Goal: Check status: Check status

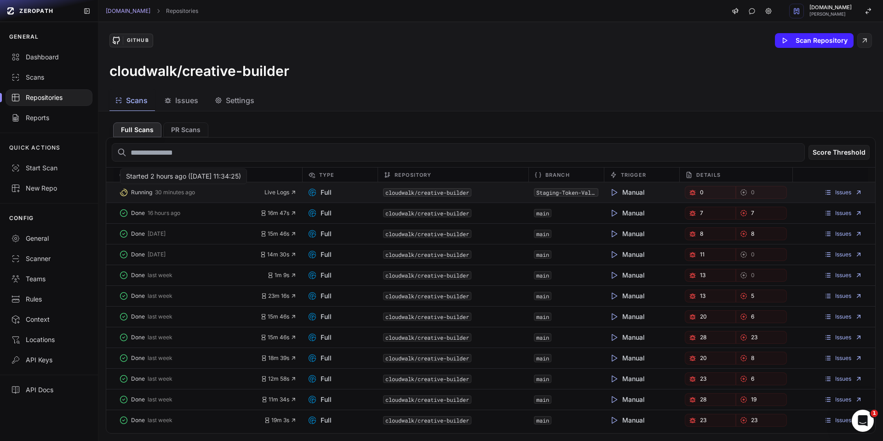
click at [166, 193] on span "30 minutes ago" at bounding box center [175, 192] width 40 height 7
click at [187, 197] on button "Running 30 minutes ago" at bounding box center [191, 192] width 145 height 13
drag, startPoint x: 145, startPoint y: 195, endPoint x: 174, endPoint y: 194, distance: 29.0
click at [150, 195] on span "Running" at bounding box center [141, 192] width 21 height 7
click at [280, 193] on span "Live Logs" at bounding box center [281, 192] width 32 height 7
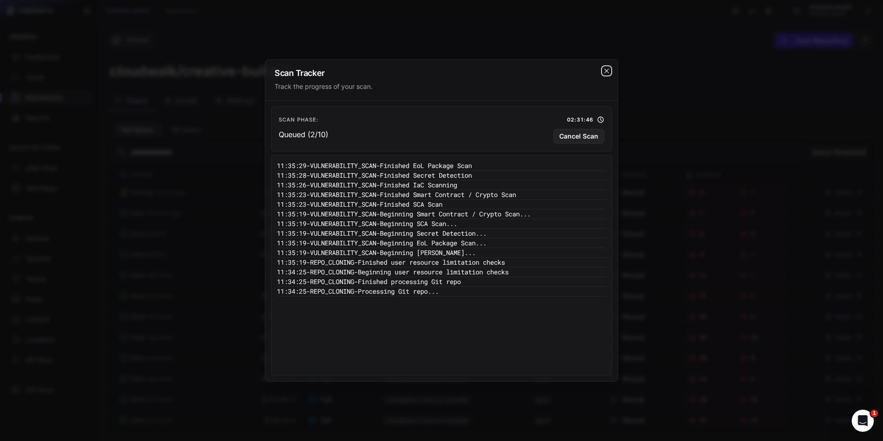
click at [609, 70] on icon "cross 2," at bounding box center [606, 70] width 7 height 7
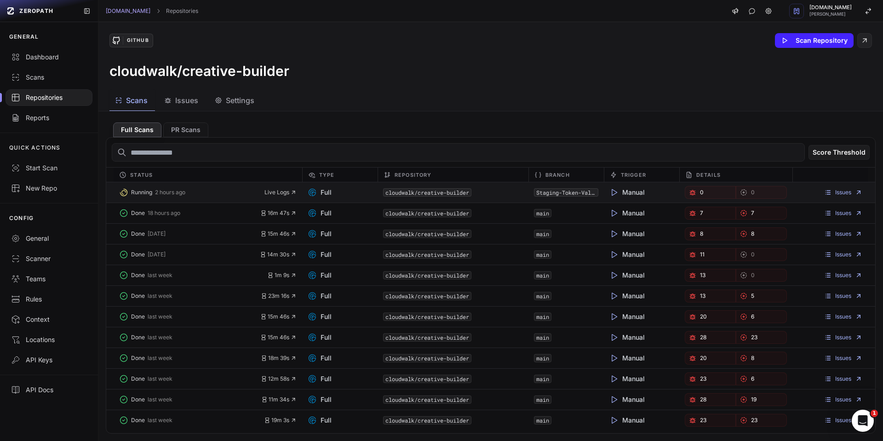
click at [423, 191] on code "cloudwalk/creative-builder" at bounding box center [427, 192] width 88 height 8
click at [559, 191] on link "Staging-Token-Validation-Bypass" at bounding box center [586, 192] width 100 height 7
click at [153, 194] on button "Running 2 hours ago" at bounding box center [191, 192] width 145 height 13
click at [279, 194] on span "Live Logs" at bounding box center [281, 192] width 32 height 7
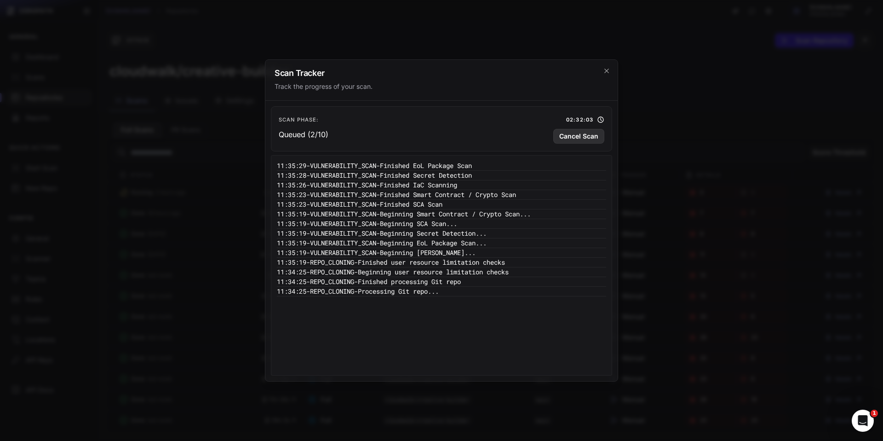
click at [578, 139] on button "Cancel Scan" at bounding box center [579, 136] width 51 height 15
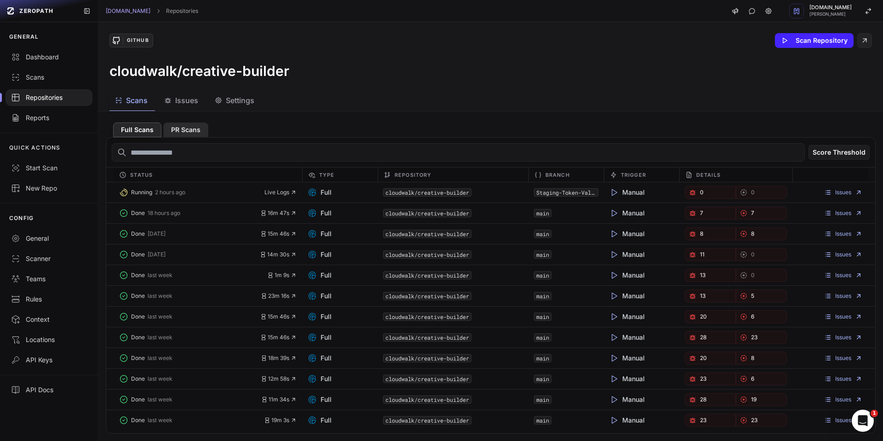
click at [183, 135] on button "PR Scans" at bounding box center [185, 129] width 45 height 15
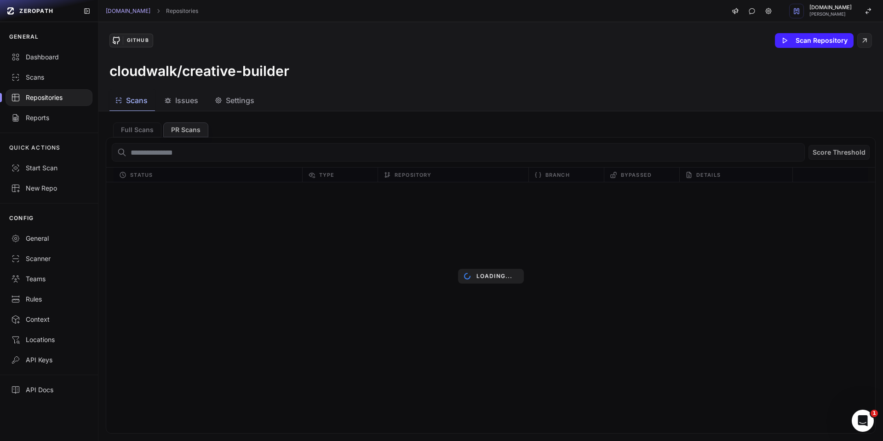
click at [150, 131] on div "Loading..." at bounding box center [490, 275] width 785 height 329
click at [124, 128] on div "Loading..." at bounding box center [490, 275] width 785 height 329
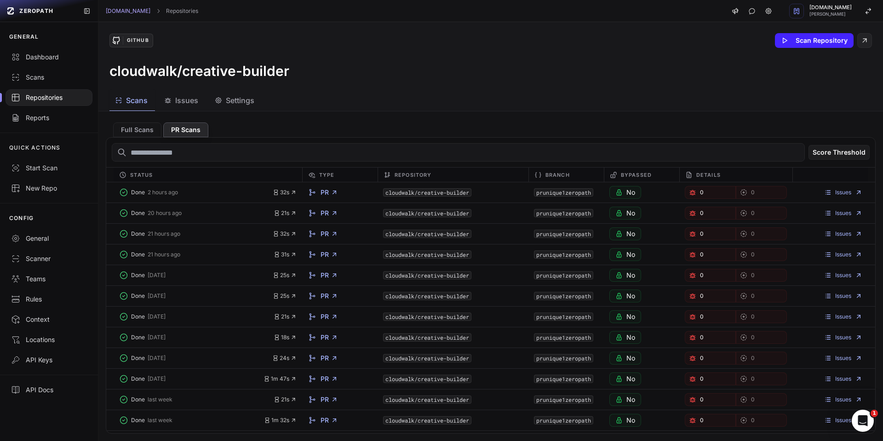
click at [132, 128] on button "Full Scans" at bounding box center [137, 129] width 48 height 15
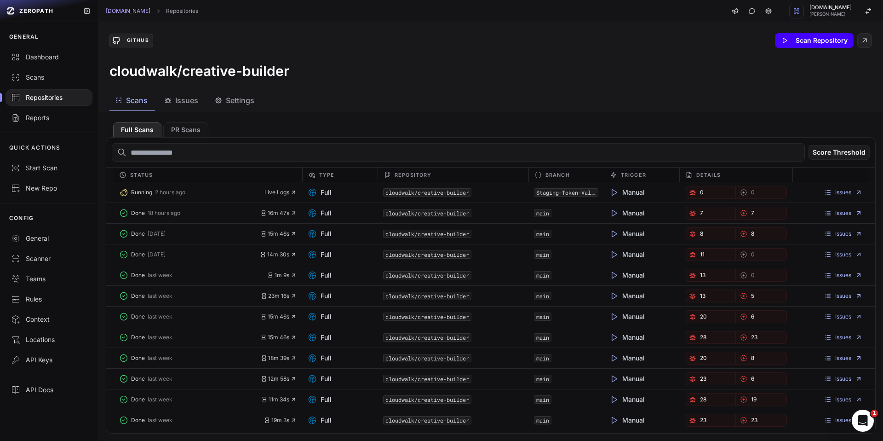
click at [813, 39] on button "Scan Repository" at bounding box center [814, 40] width 79 height 15
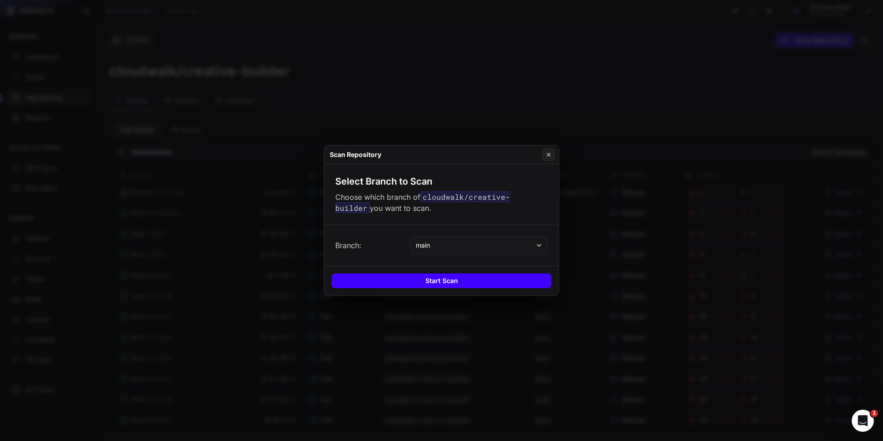
click at [427, 283] on button "Start Scan" at bounding box center [442, 280] width 220 height 15
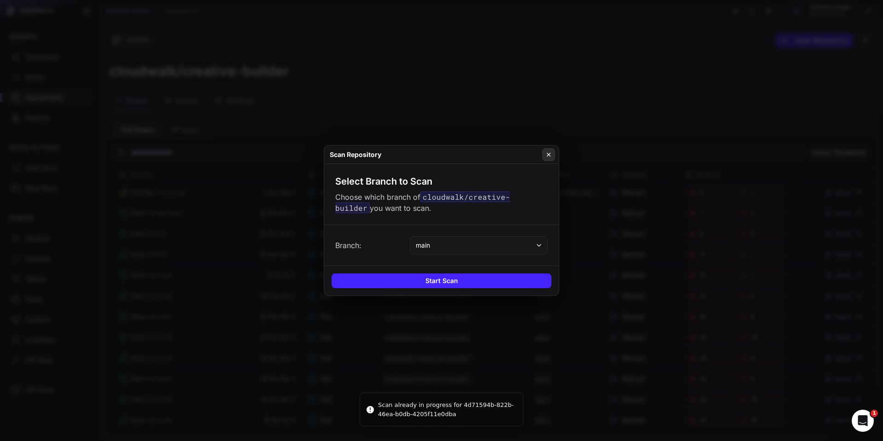
click at [552, 158] on icon at bounding box center [549, 154] width 6 height 7
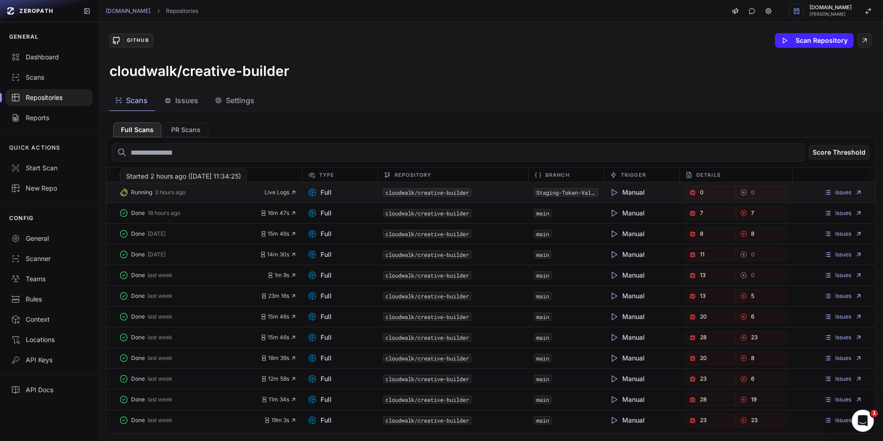
click at [146, 194] on span "Running" at bounding box center [141, 192] width 21 height 7
click at [290, 193] on icon "button" at bounding box center [293, 192] width 6 height 6
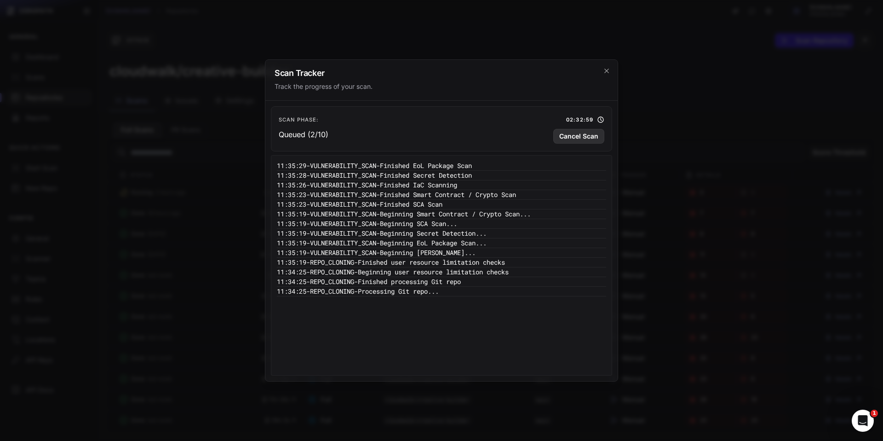
click at [585, 137] on button "Cancel Scan" at bounding box center [579, 136] width 51 height 15
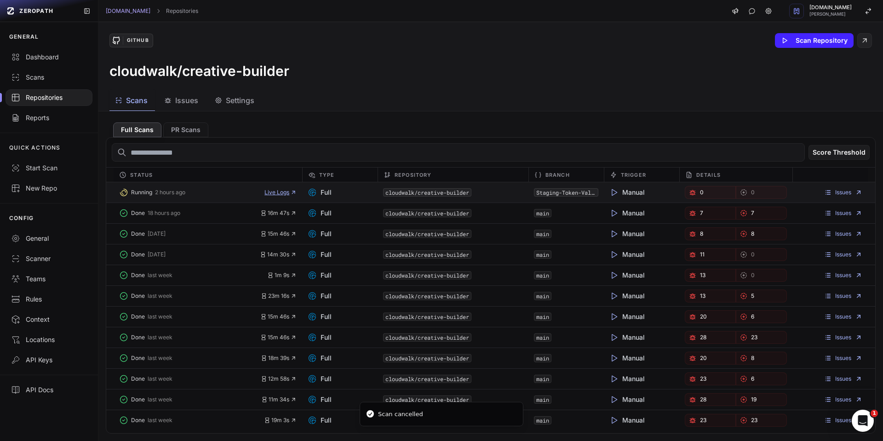
click at [282, 193] on span "Live Logs" at bounding box center [281, 192] width 32 height 7
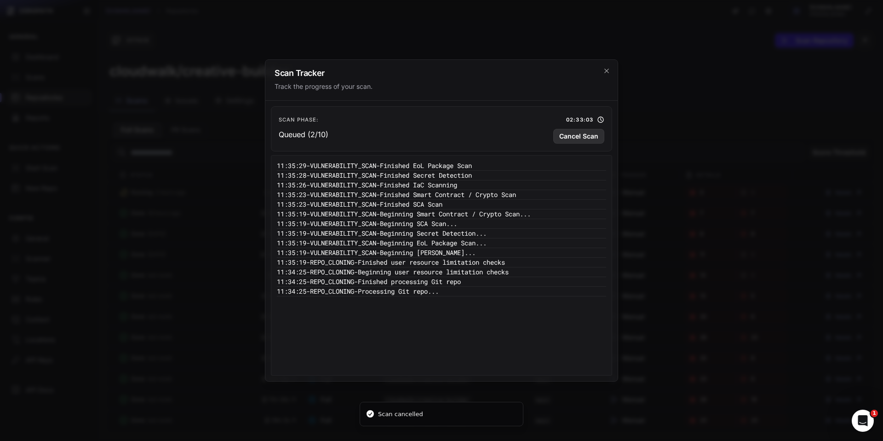
click at [579, 138] on button "Cancel Scan" at bounding box center [579, 136] width 51 height 15
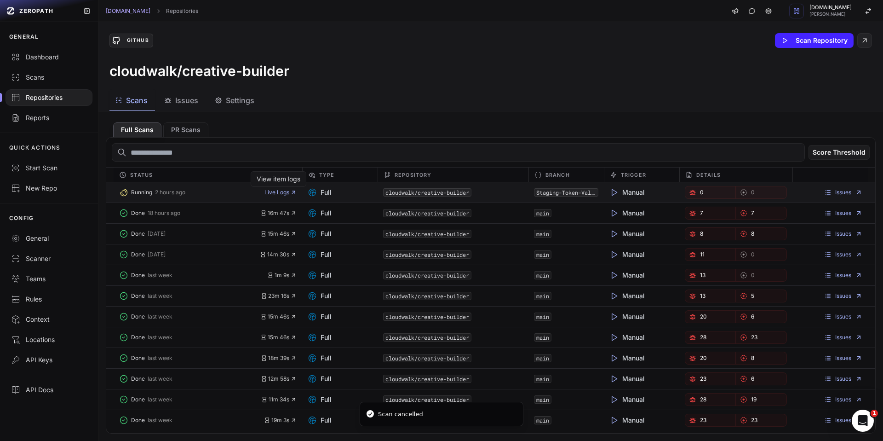
click at [272, 193] on span "Live Logs" at bounding box center [281, 192] width 32 height 7
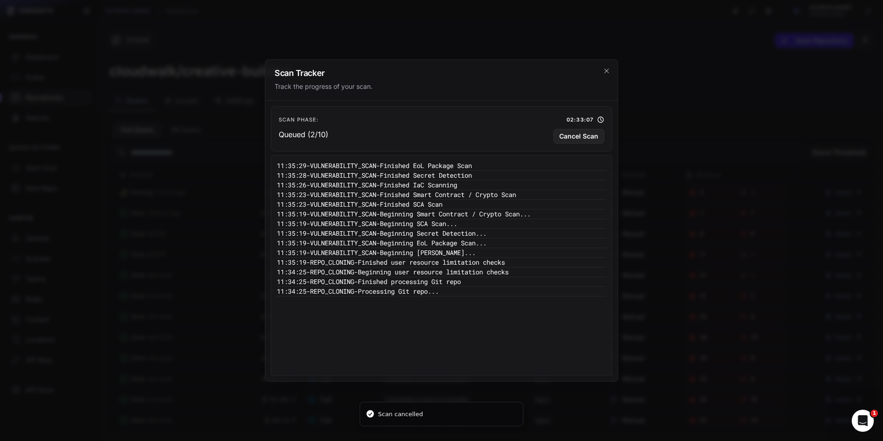
click at [450, 307] on div "11:35:29 - VULNERABILITY_SCAN - Finished EoL Package Scan 11:35:28 - VULNERABIL…" at bounding box center [441, 265] width 329 height 208
drag, startPoint x: 466, startPoint y: 295, endPoint x: 483, endPoint y: 289, distance: 17.5
click at [479, 291] on pre "11:34:25 - REPO_CLONING - Processing Git repo..." at bounding box center [441, 292] width 329 height 10
click at [609, 74] on icon "cross 2," at bounding box center [606, 70] width 7 height 7
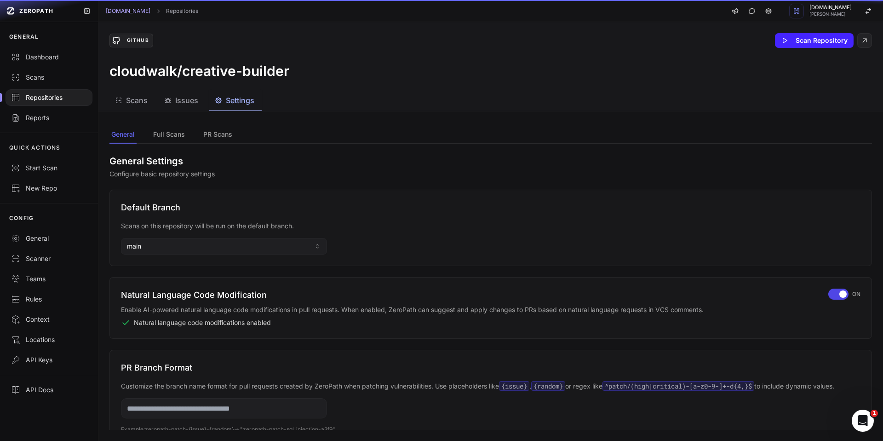
click at [235, 106] on button "Settings" at bounding box center [235, 100] width 52 height 21
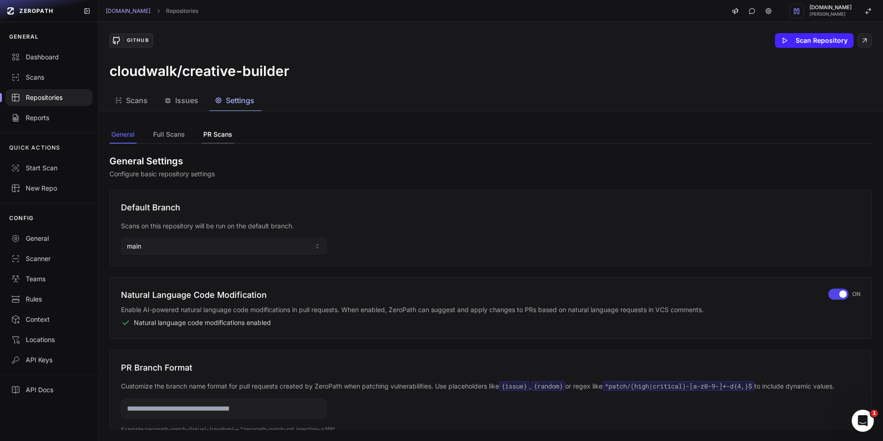
click at [208, 128] on button "PR Scans" at bounding box center [218, 134] width 33 height 17
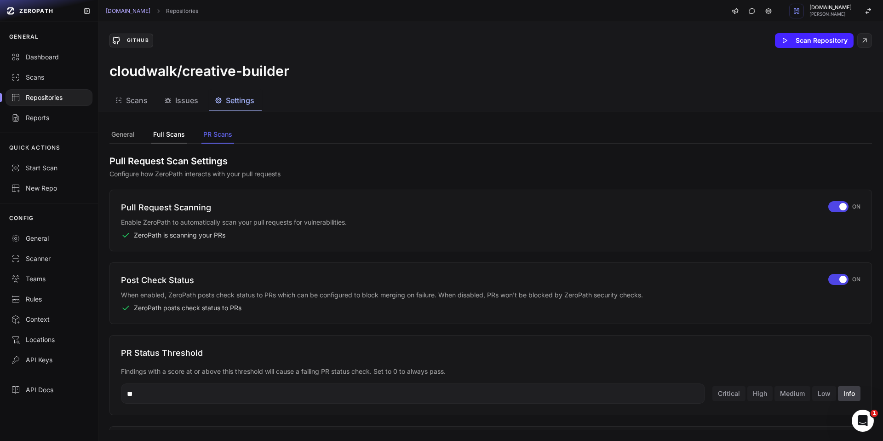
click at [176, 135] on button "Full Scans" at bounding box center [168, 134] width 35 height 17
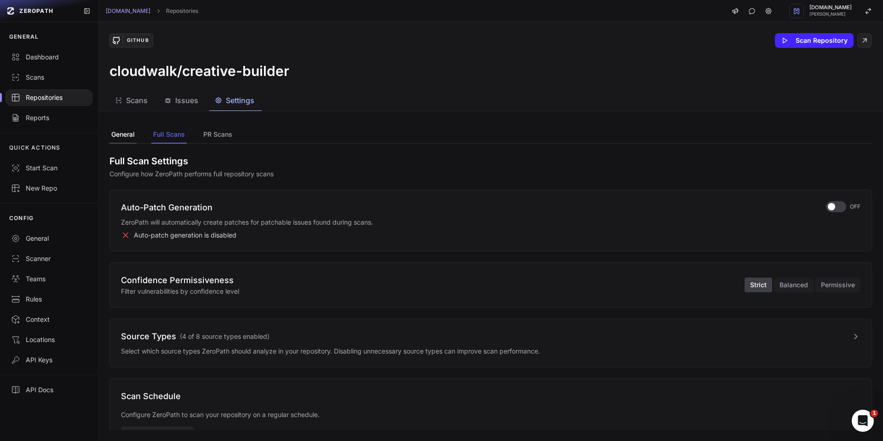
click at [115, 133] on button "General" at bounding box center [123, 134] width 27 height 17
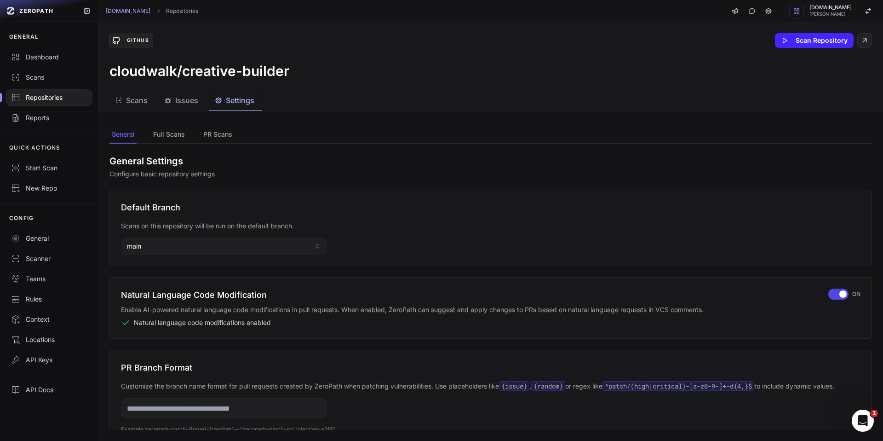
click at [130, 109] on button "Scans" at bounding box center [133, 100] width 46 height 21
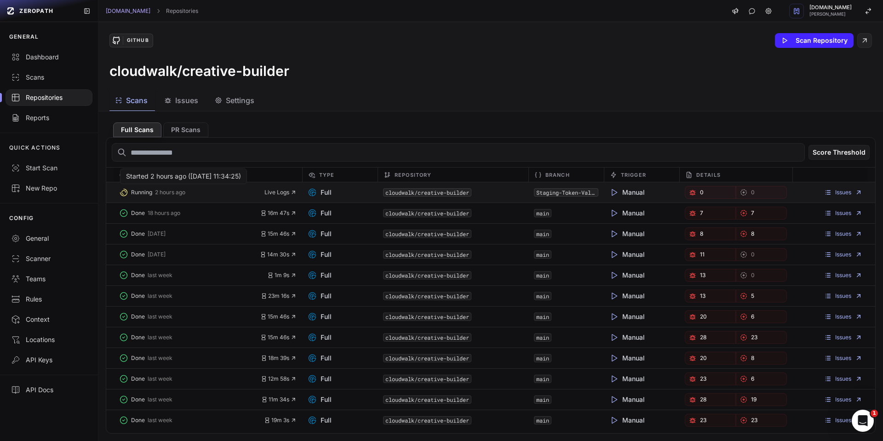
click at [178, 194] on span "2 hours ago" at bounding box center [170, 192] width 30 height 7
click at [145, 195] on span "Running" at bounding box center [141, 192] width 21 height 7
click at [135, 192] on span "Running" at bounding box center [141, 192] width 21 height 7
click at [148, 179] on div "Started 2 hours ago ([DATE] 11:34:25)" at bounding box center [183, 176] width 115 height 9
click at [844, 191] on link "Issues" at bounding box center [844, 192] width 38 height 7
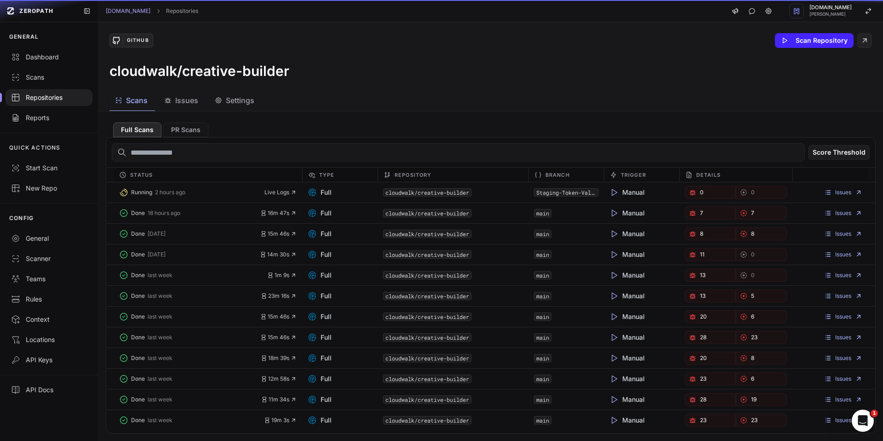
click at [128, 100] on span "Scans" at bounding box center [137, 100] width 22 height 11
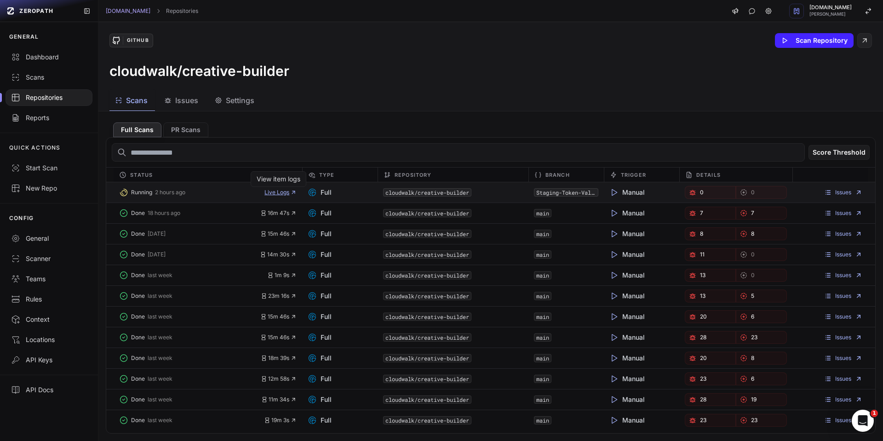
click at [283, 195] on span "Live Logs" at bounding box center [281, 192] width 32 height 7
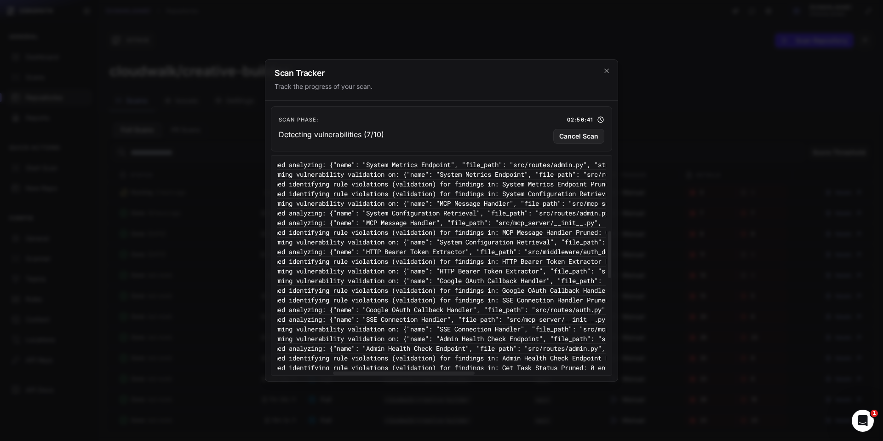
scroll to position [0, 143]
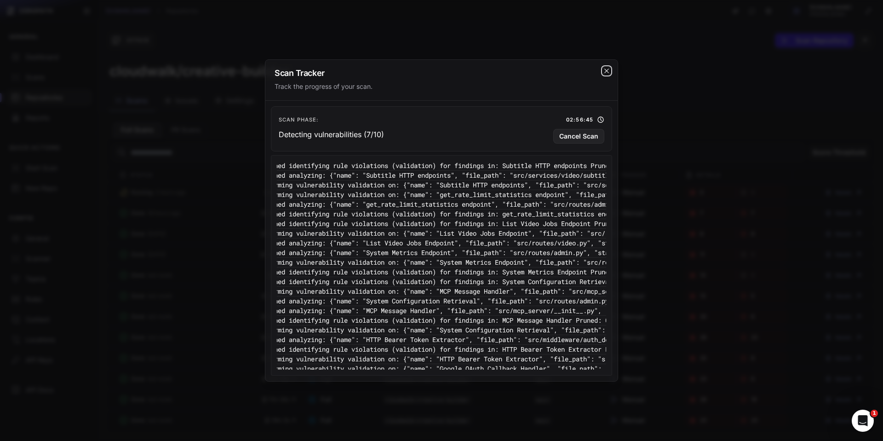
click at [606, 73] on icon "cross 2," at bounding box center [606, 70] width 7 height 7
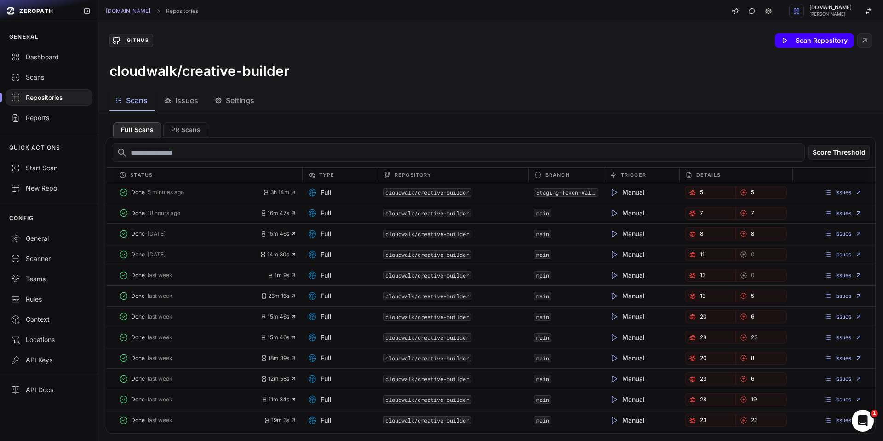
click at [807, 41] on button "Scan Repository" at bounding box center [814, 40] width 79 height 15
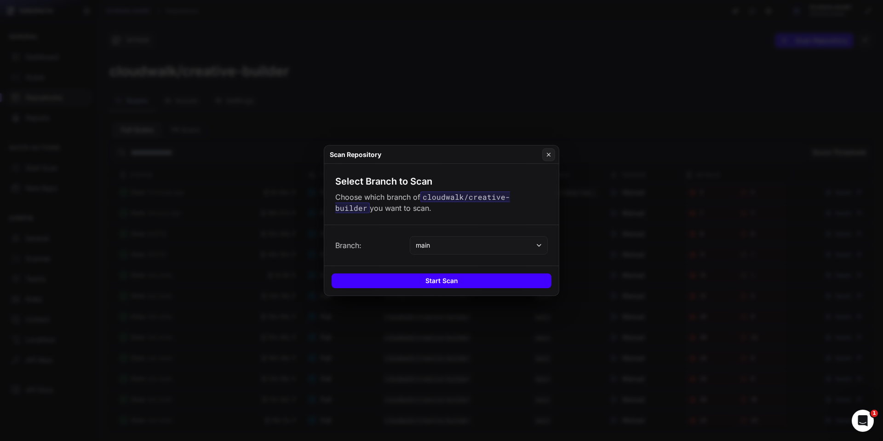
click at [467, 286] on button "Start Scan" at bounding box center [442, 280] width 220 height 15
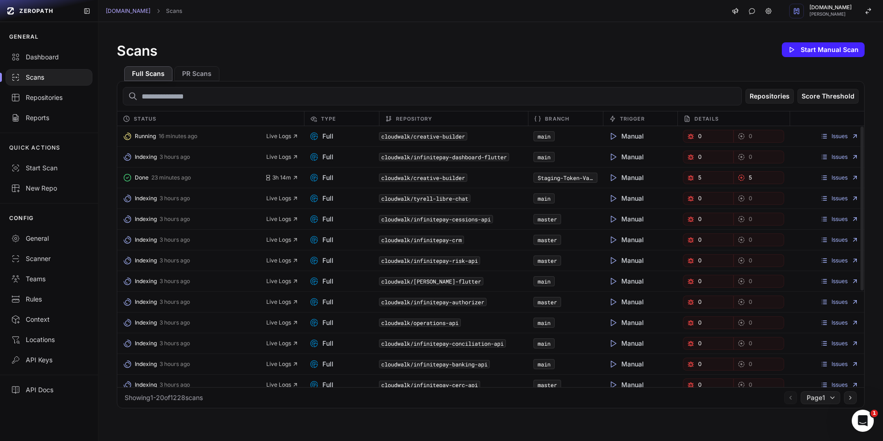
click at [378, 37] on div "Scans Start Manual Scan Full Scans PR Scans Repositories Score Threshold Status…" at bounding box center [490, 224] width 785 height 404
